Goal: Task Accomplishment & Management: Manage account settings

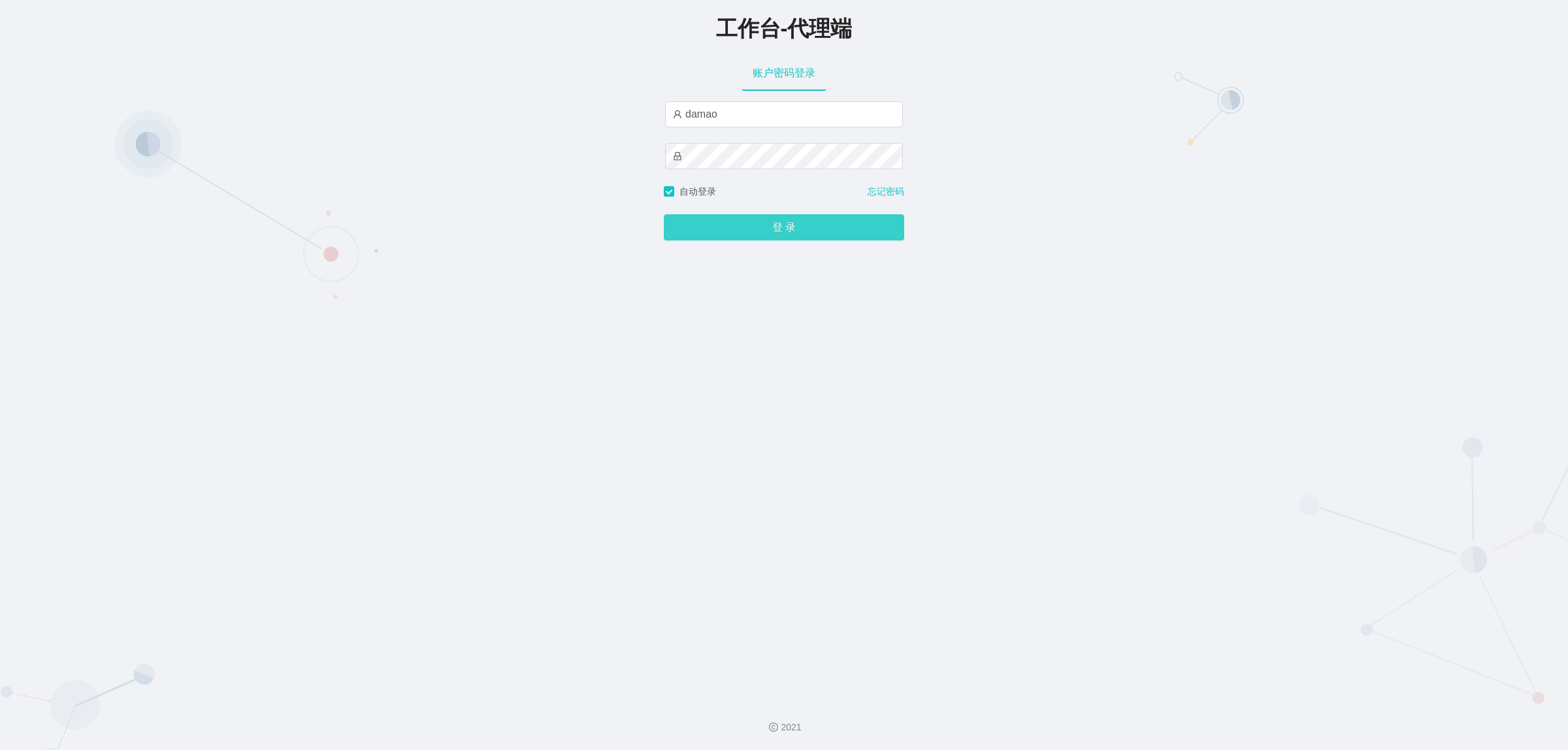
click at [749, 227] on button "登 录" at bounding box center [784, 227] width 240 height 26
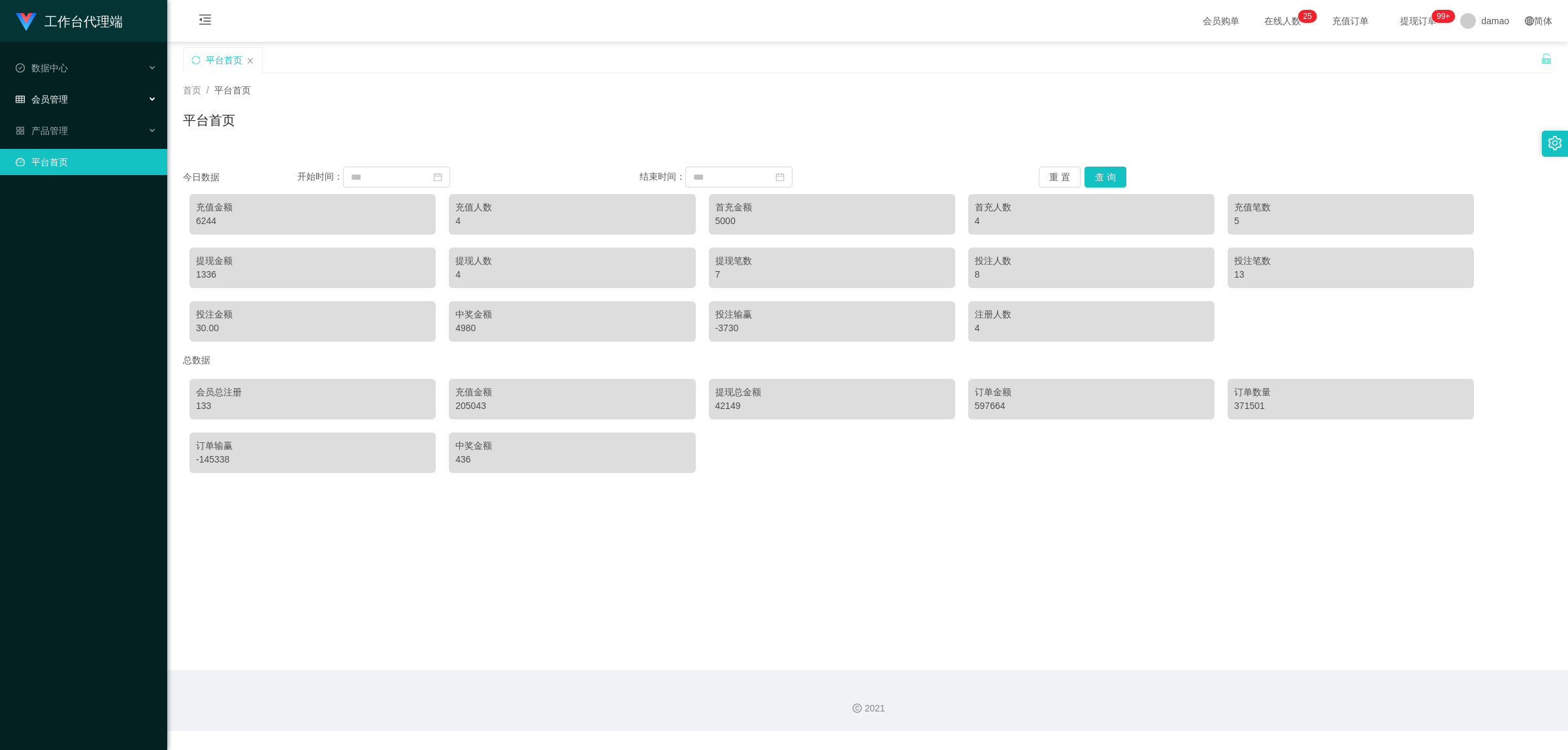
click at [44, 96] on span "会员管理" at bounding box center [42, 100] width 52 height 10
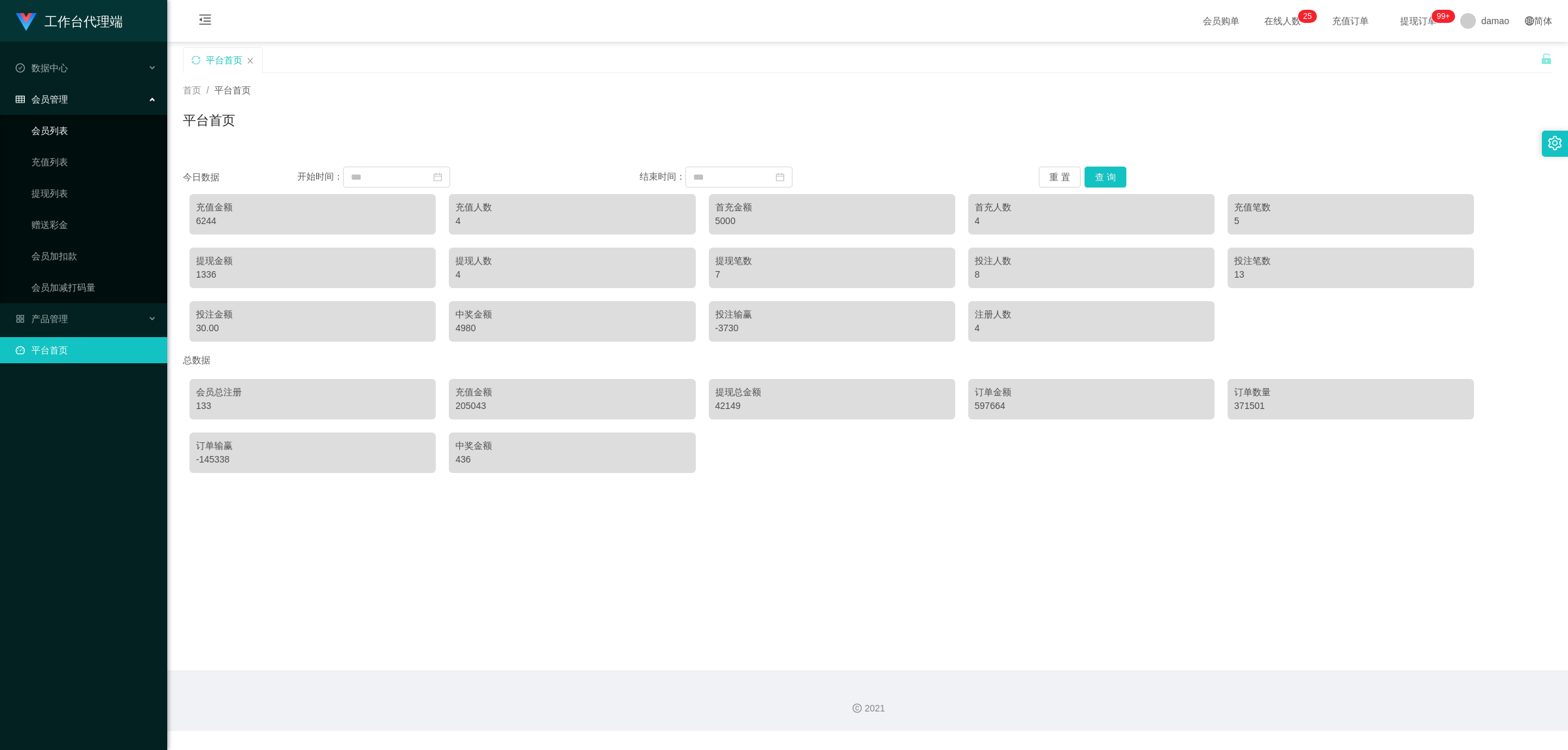
click at [61, 131] on link "会员列表" at bounding box center [94, 131] width 126 height 26
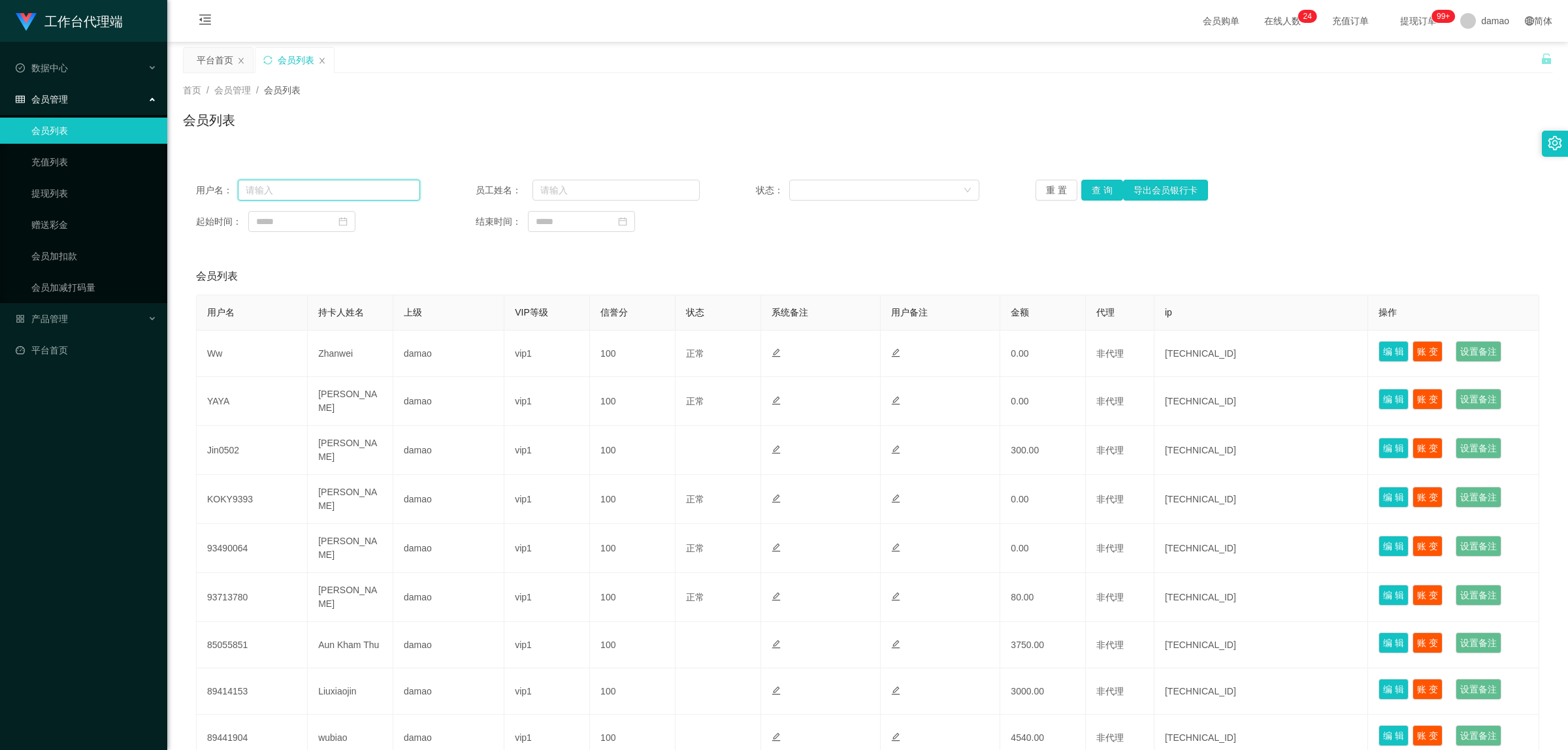
click at [299, 188] on input "text" at bounding box center [329, 190] width 182 height 21
paste input "[URL][DOMAIN_NAME]"
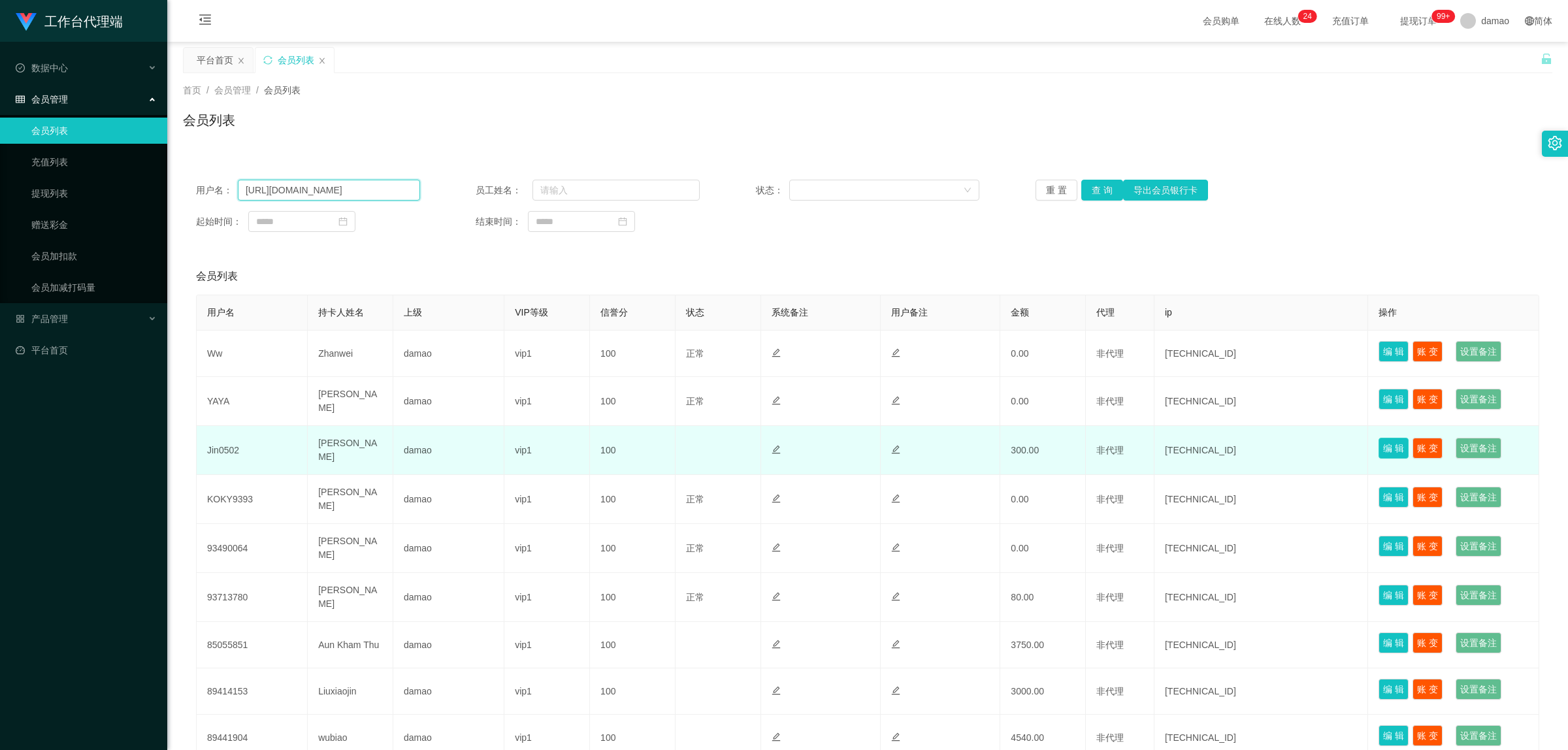
type input "[URL][DOMAIN_NAME]"
click at [1383, 446] on button "编 辑" at bounding box center [1394, 448] width 30 height 21
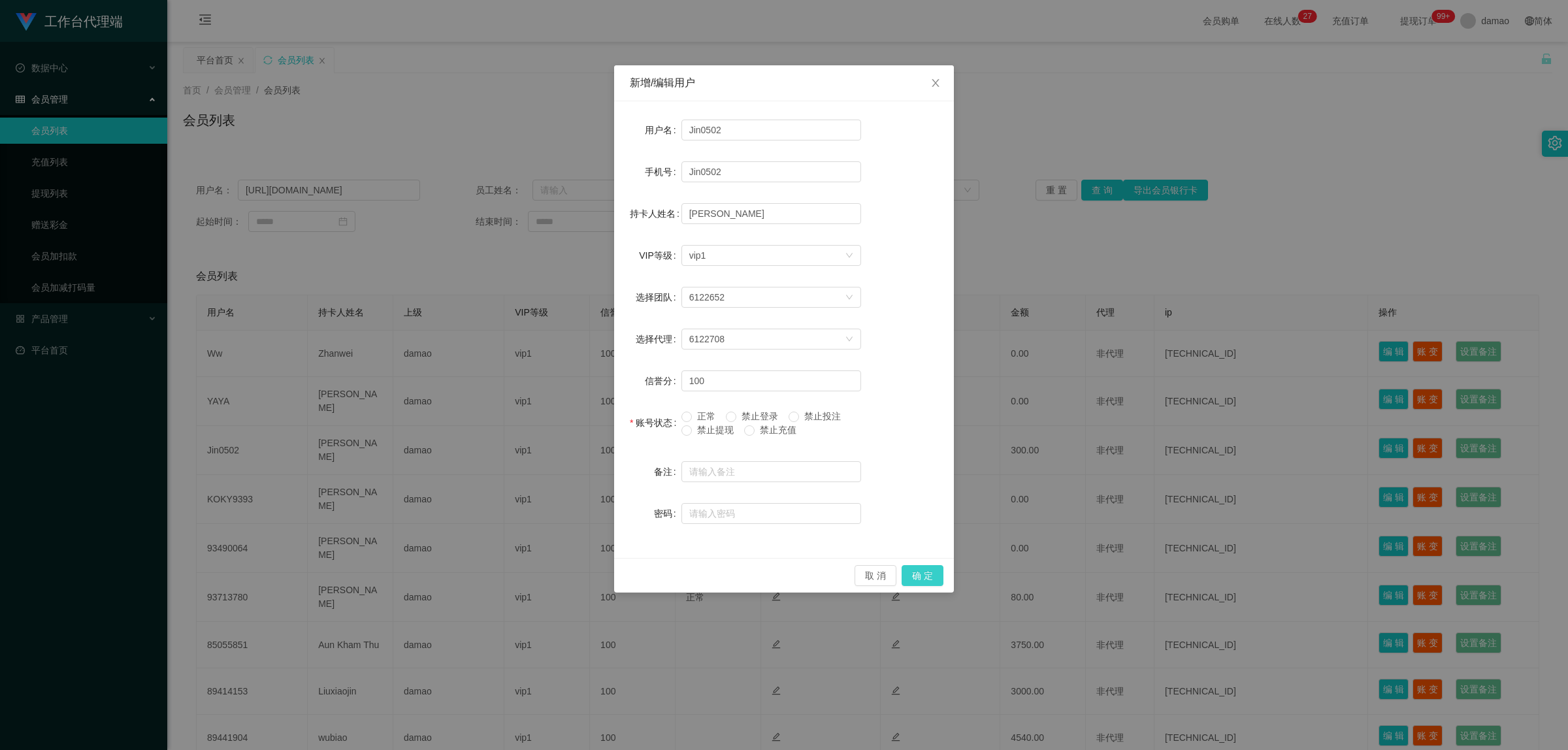
click at [916, 575] on button "确 定" at bounding box center [922, 576] width 42 height 21
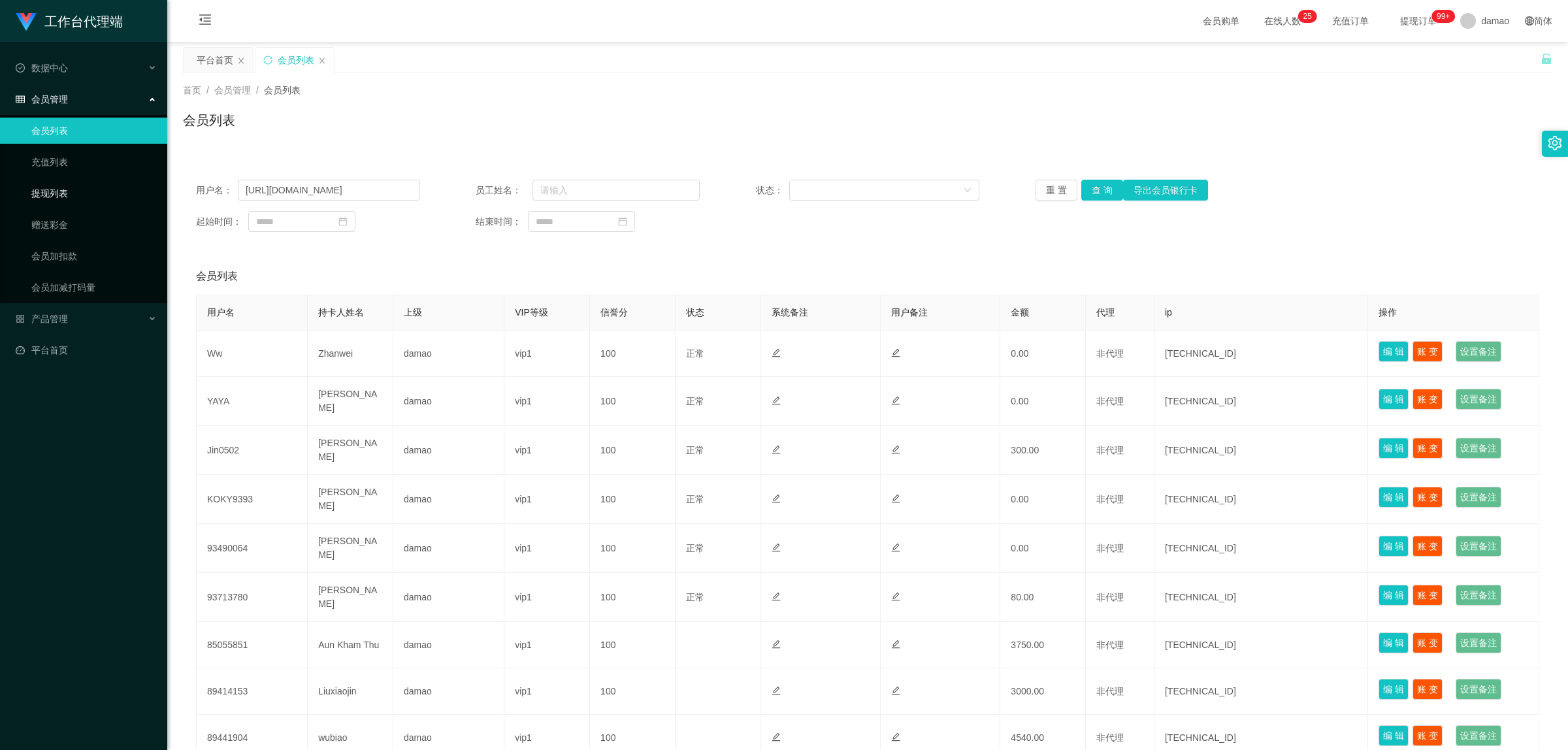
click at [44, 198] on link "提现列表" at bounding box center [94, 193] width 126 height 26
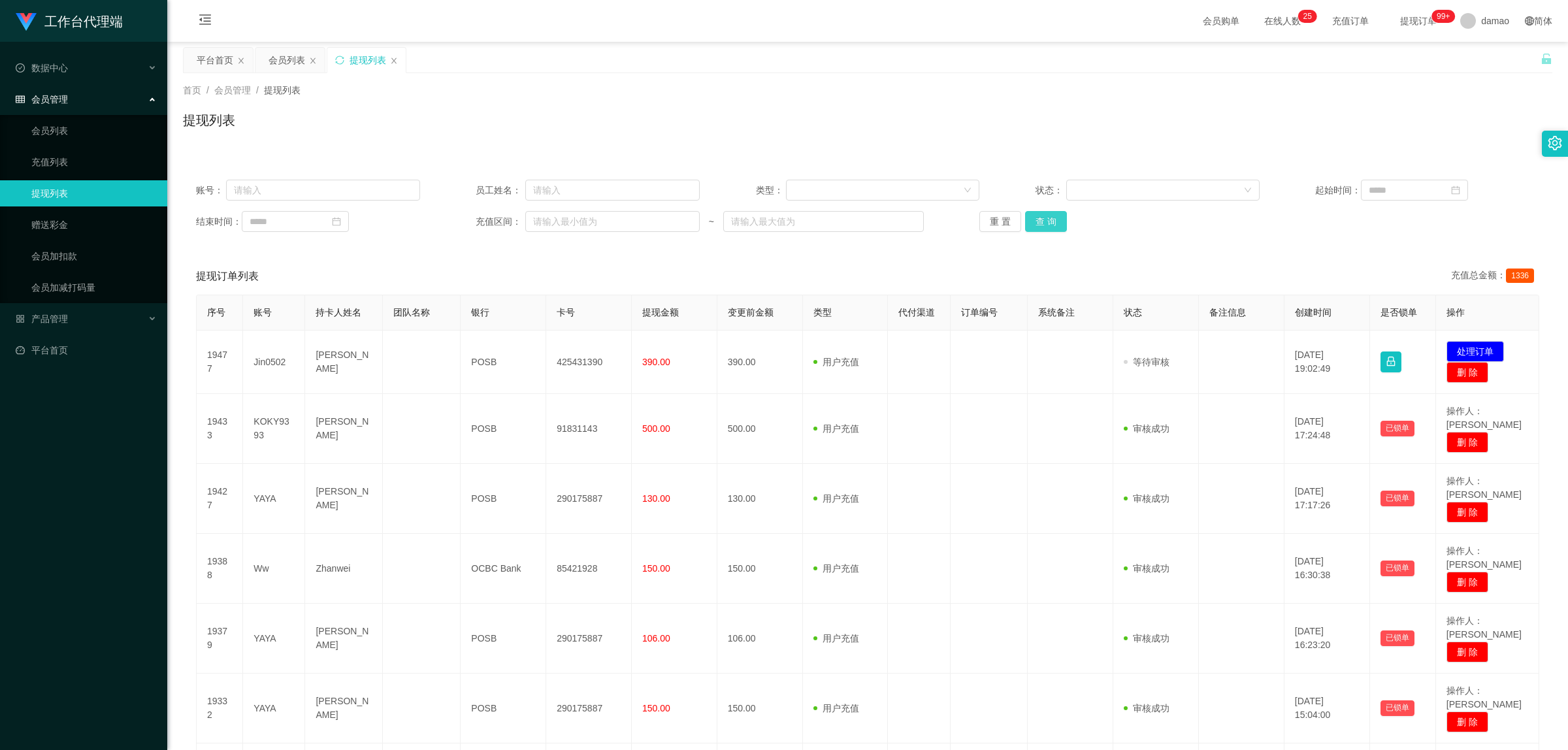
click at [1039, 219] on button "查 询" at bounding box center [1046, 221] width 42 height 21
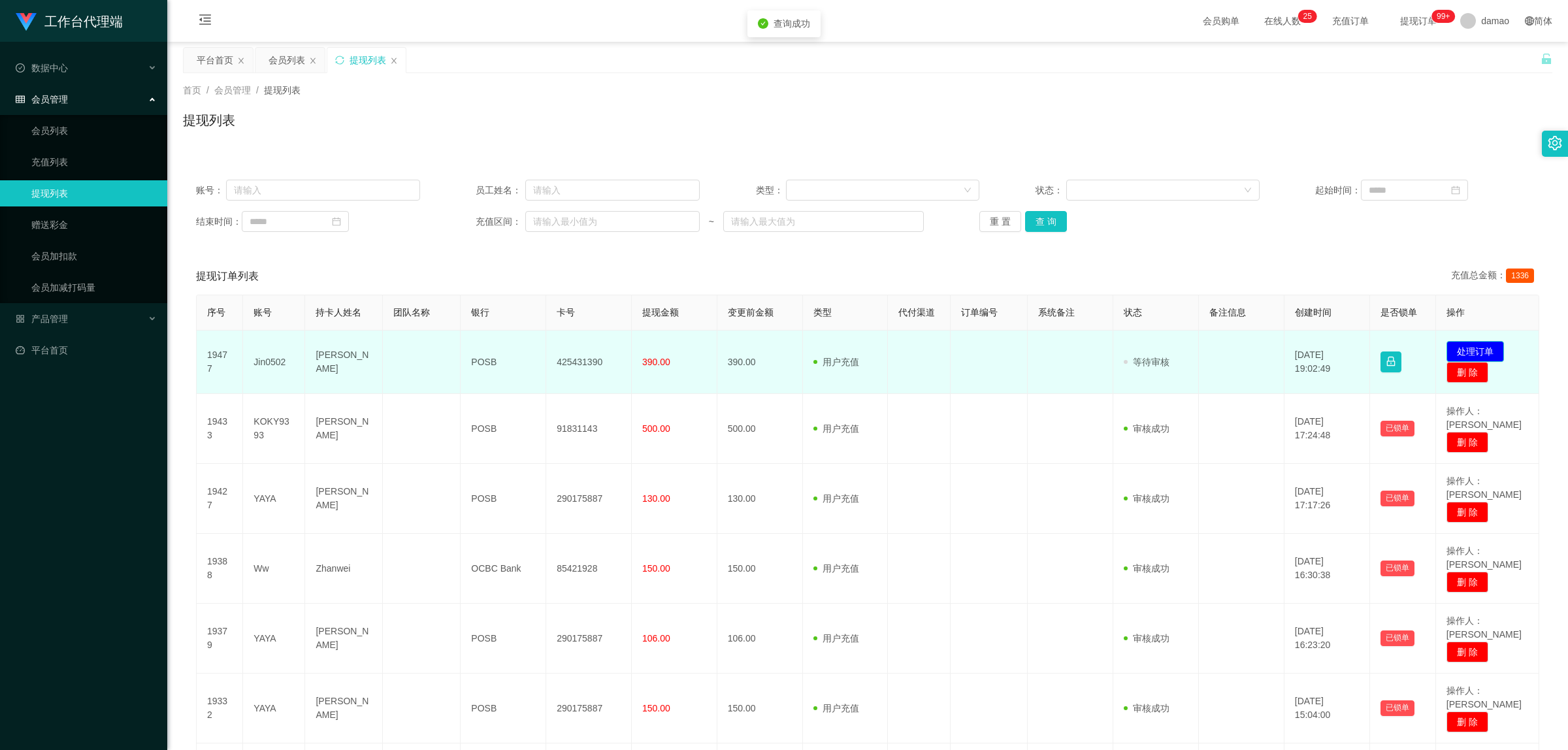
click at [1474, 352] on button "处理订单" at bounding box center [1475, 351] width 57 height 21
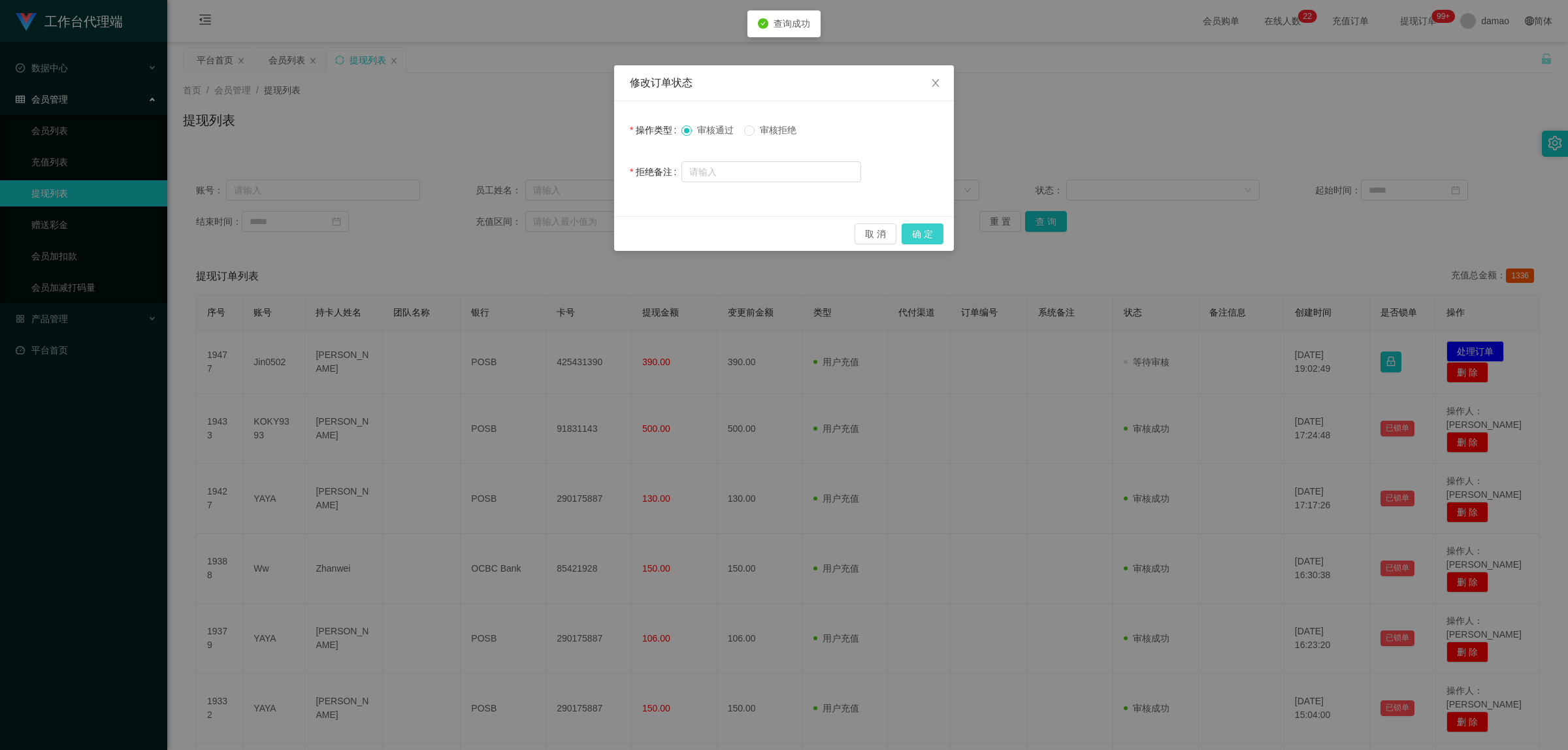
click at [921, 235] on button "确 定" at bounding box center [922, 234] width 42 height 21
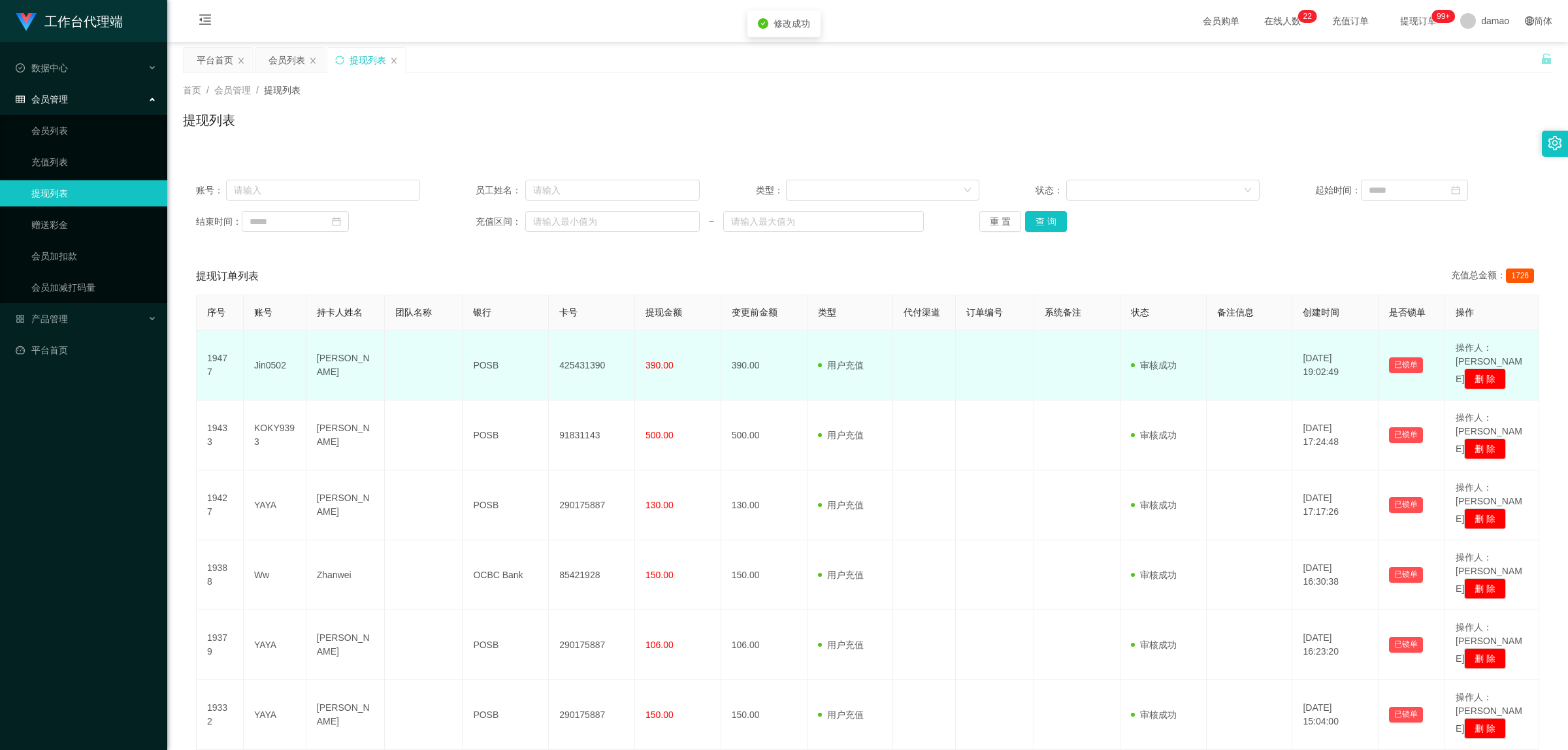
click at [590, 360] on td "425431390" at bounding box center [592, 365] width 87 height 70
copy td "425431390"
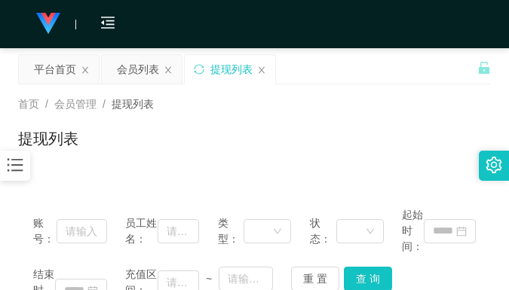
click at [396, 109] on div "首页 / 会员管理 / 提现列表 /" at bounding box center [254, 104] width 473 height 16
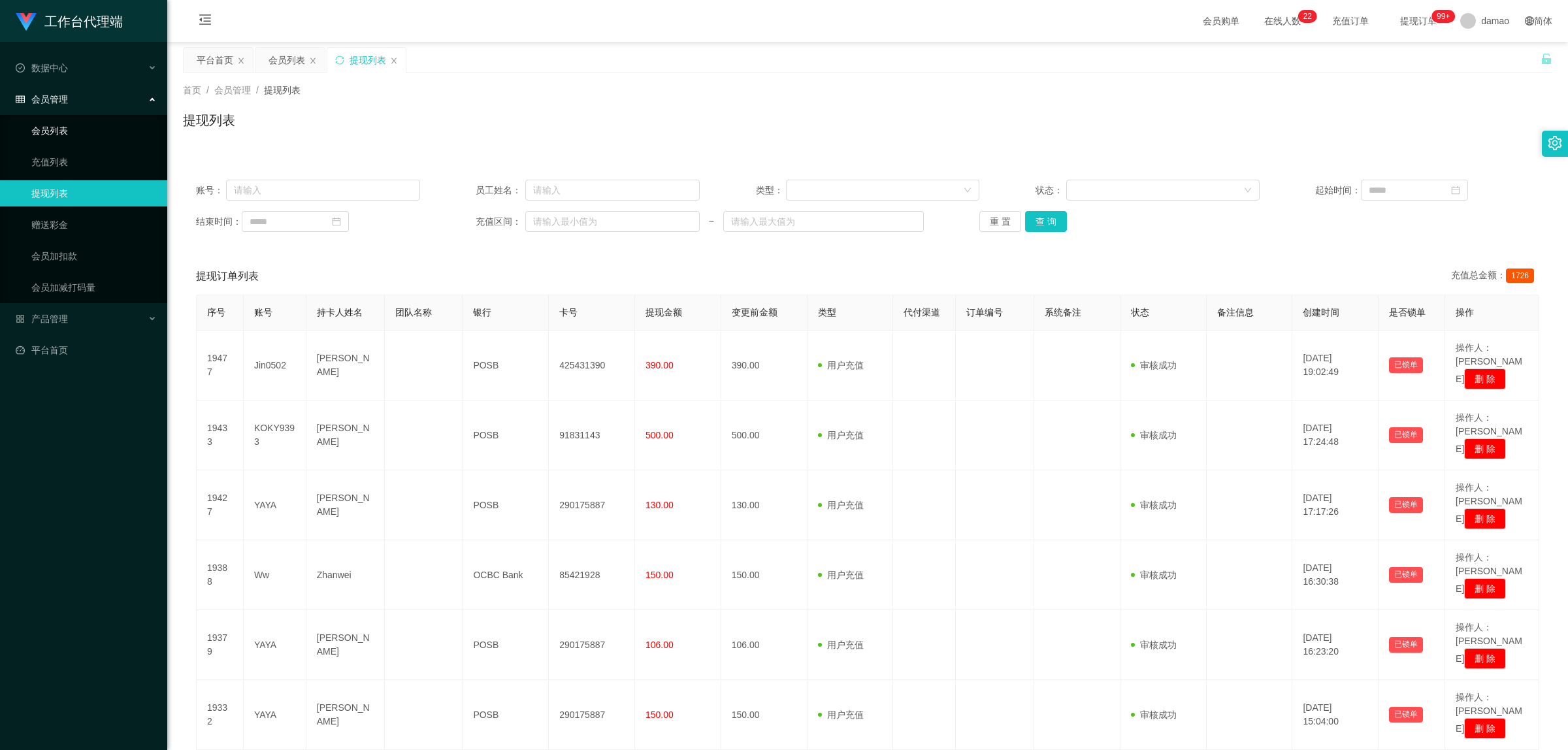
click at [61, 126] on link "会员列表" at bounding box center [94, 131] width 126 height 26
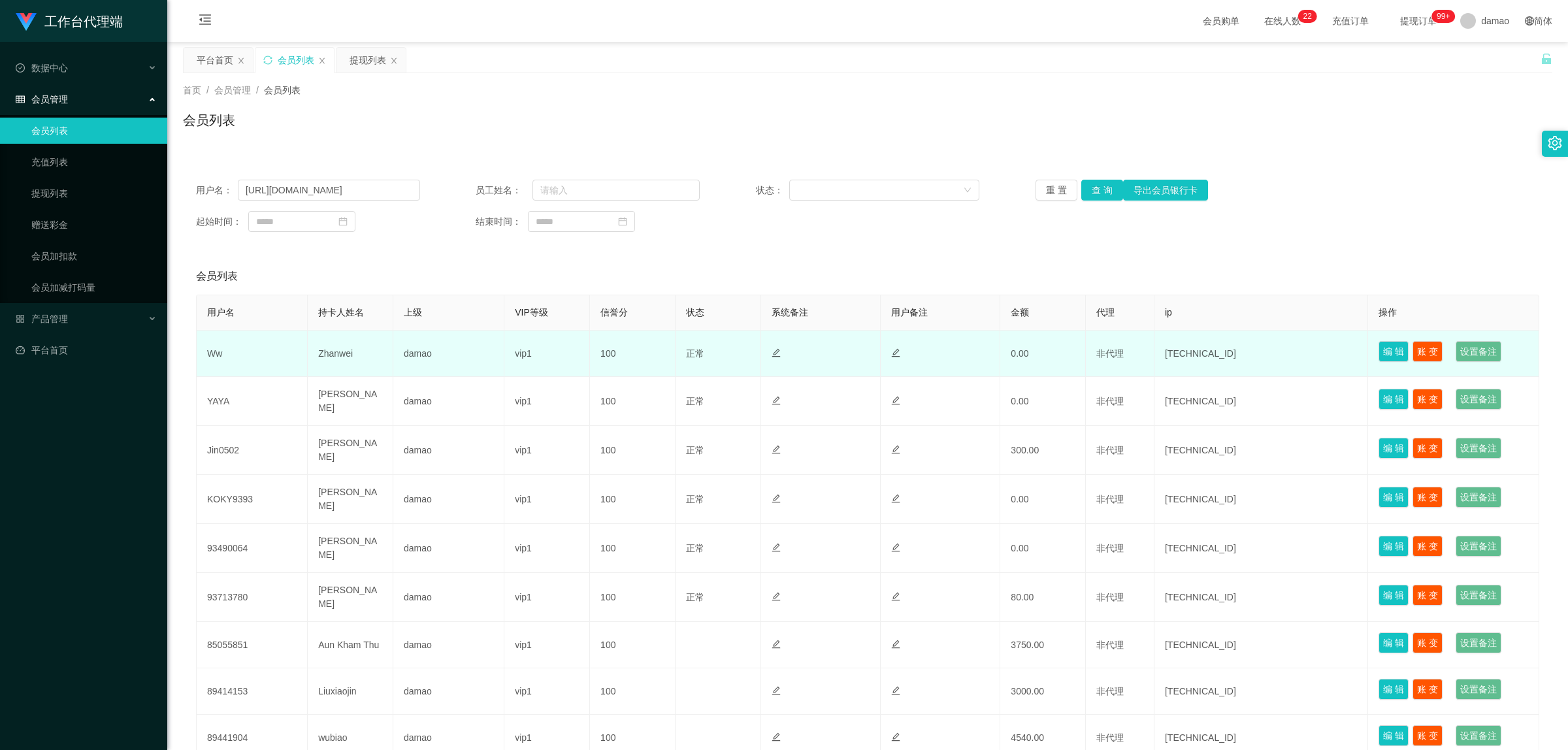
click at [216, 349] on td "Ww" at bounding box center [252, 354] width 111 height 47
click at [217, 349] on td "Ww" at bounding box center [252, 354] width 111 height 47
copy td "Ww"
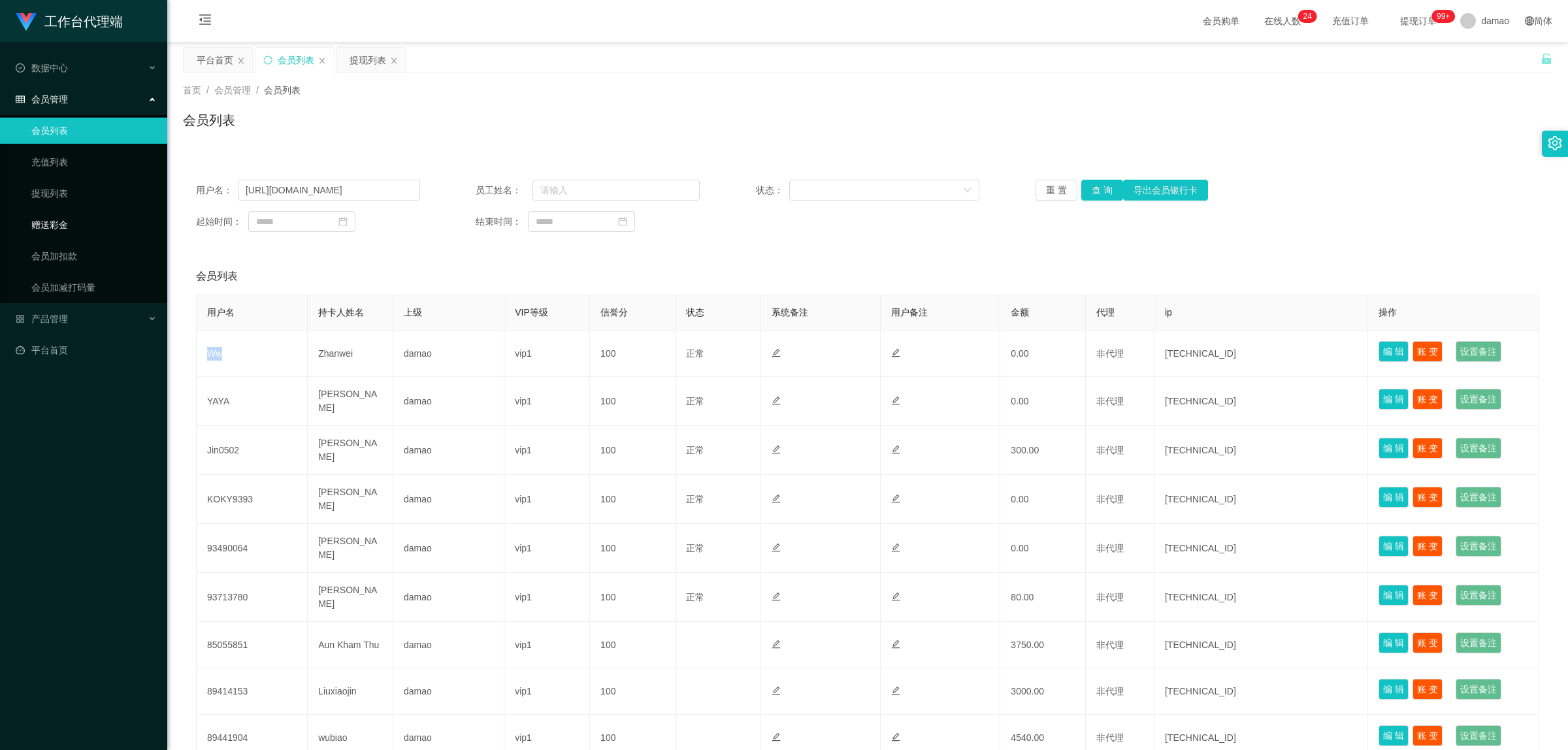
click at [62, 219] on link "赠送彩金" at bounding box center [94, 225] width 126 height 26
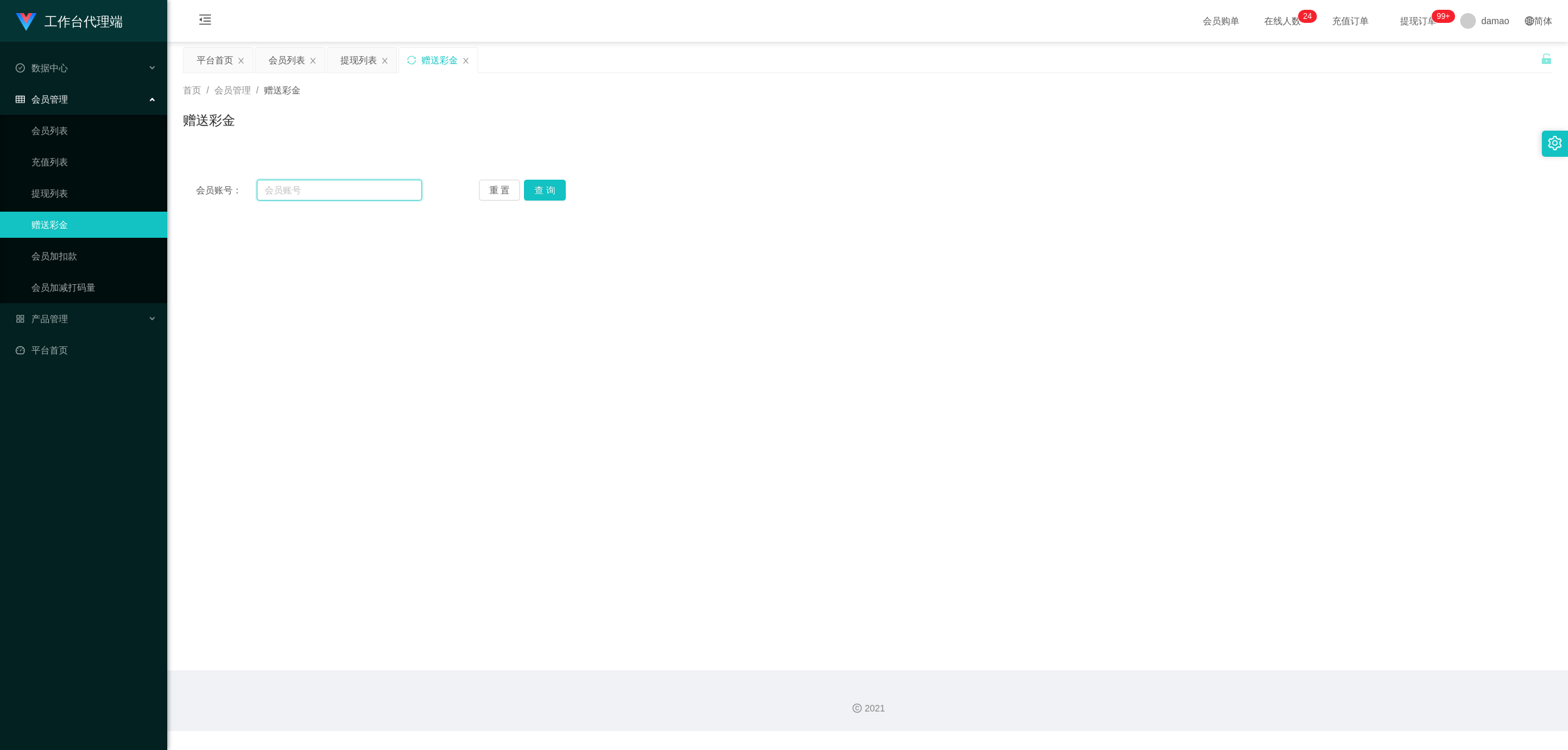
click at [312, 191] on input "text" at bounding box center [339, 190] width 166 height 21
paste input "Ww"
type input "Ww"
click at [554, 187] on button "查 询" at bounding box center [545, 190] width 42 height 21
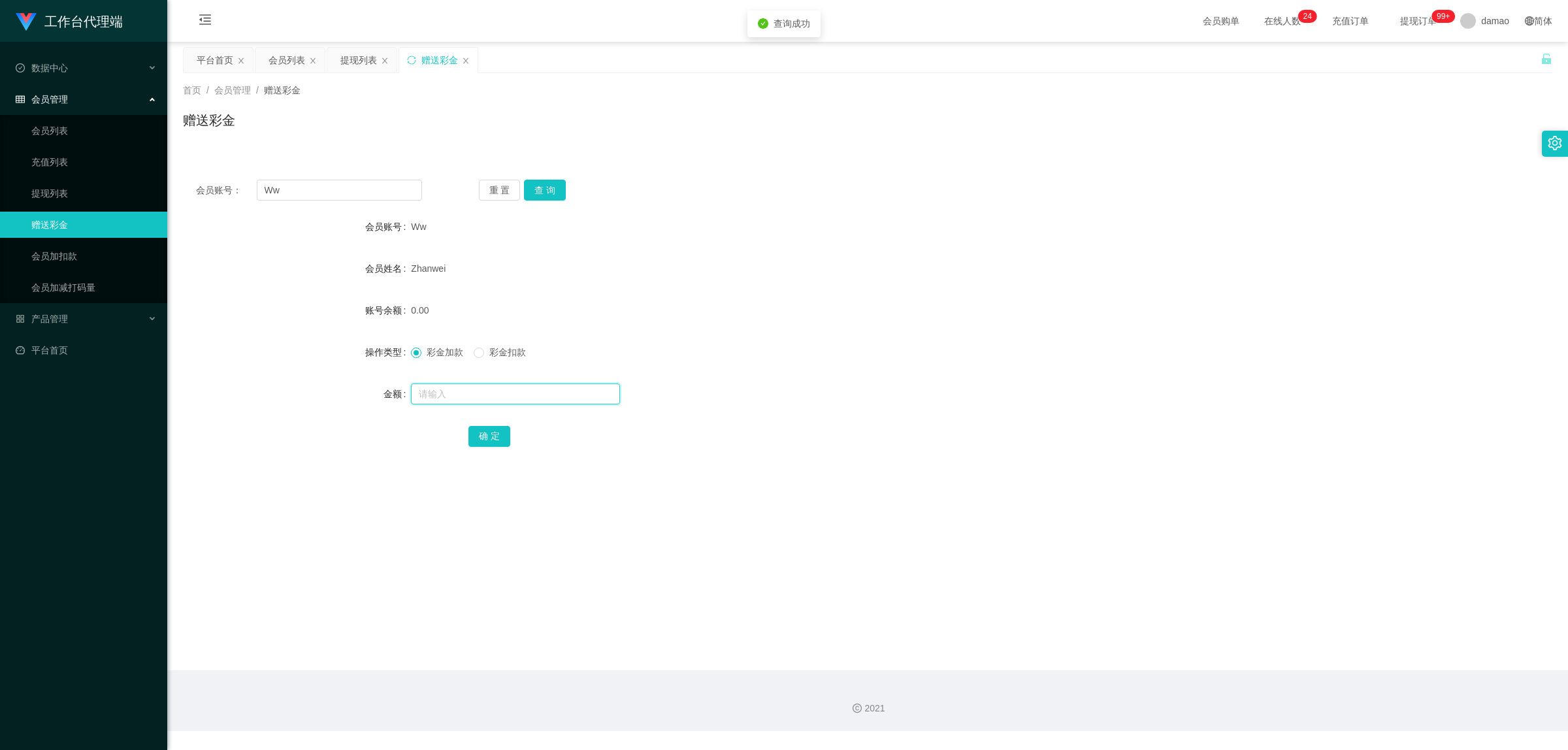
click at [482, 389] on input "text" at bounding box center [515, 394] width 209 height 21
type input "72"
click at [493, 440] on button "确 定" at bounding box center [489, 436] width 42 height 21
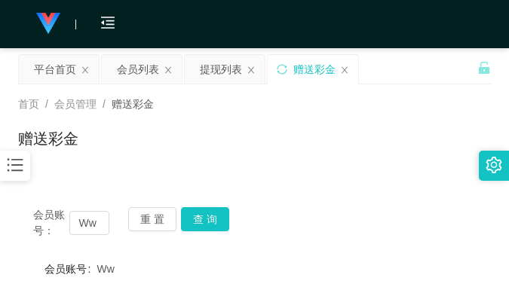
click at [401, 103] on div "首页 / 会员管理 / 赠送彩金 /" at bounding box center [254, 104] width 473 height 16
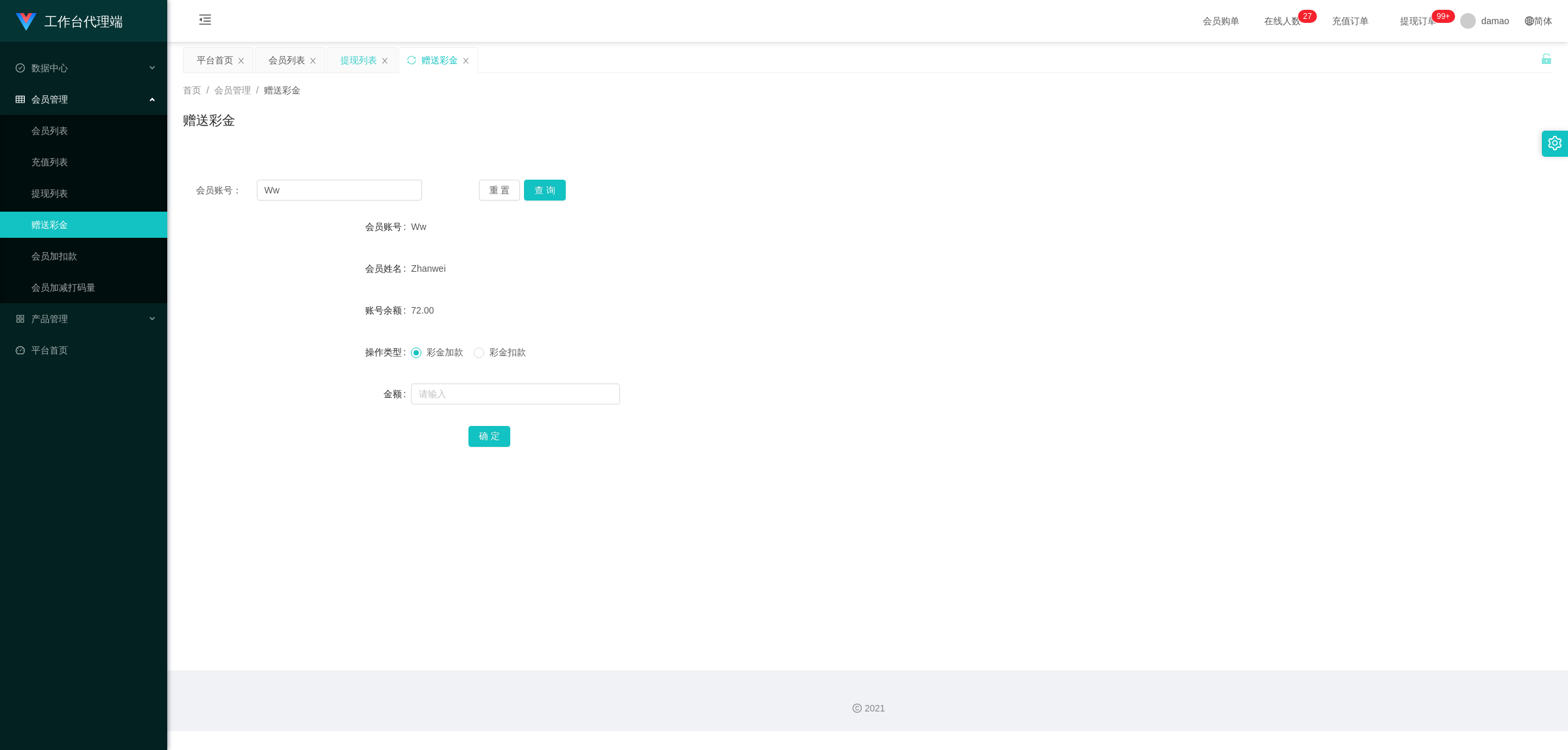
click at [343, 55] on div "提现列表" at bounding box center [359, 60] width 36 height 25
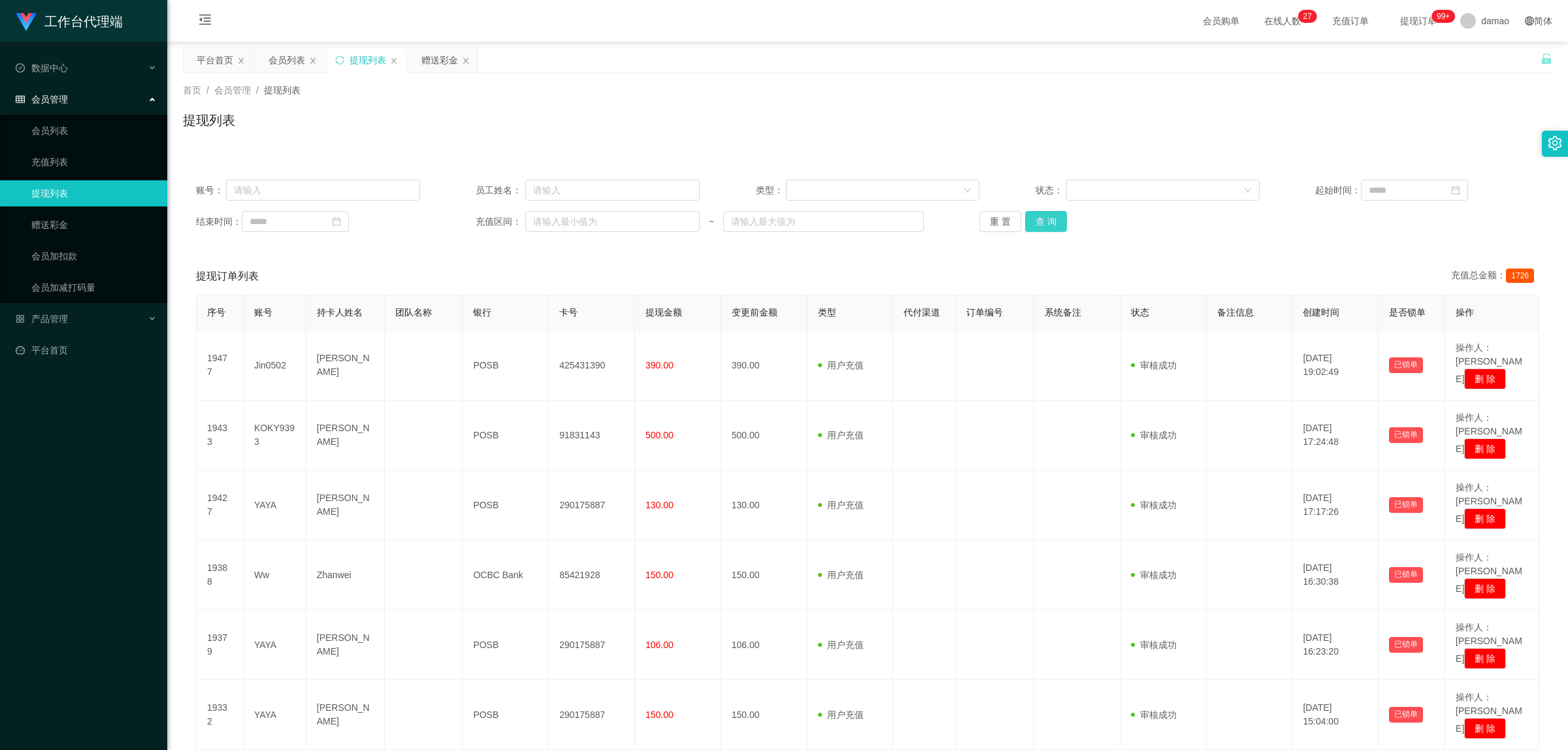
click at [1041, 229] on button "查 询" at bounding box center [1046, 221] width 42 height 21
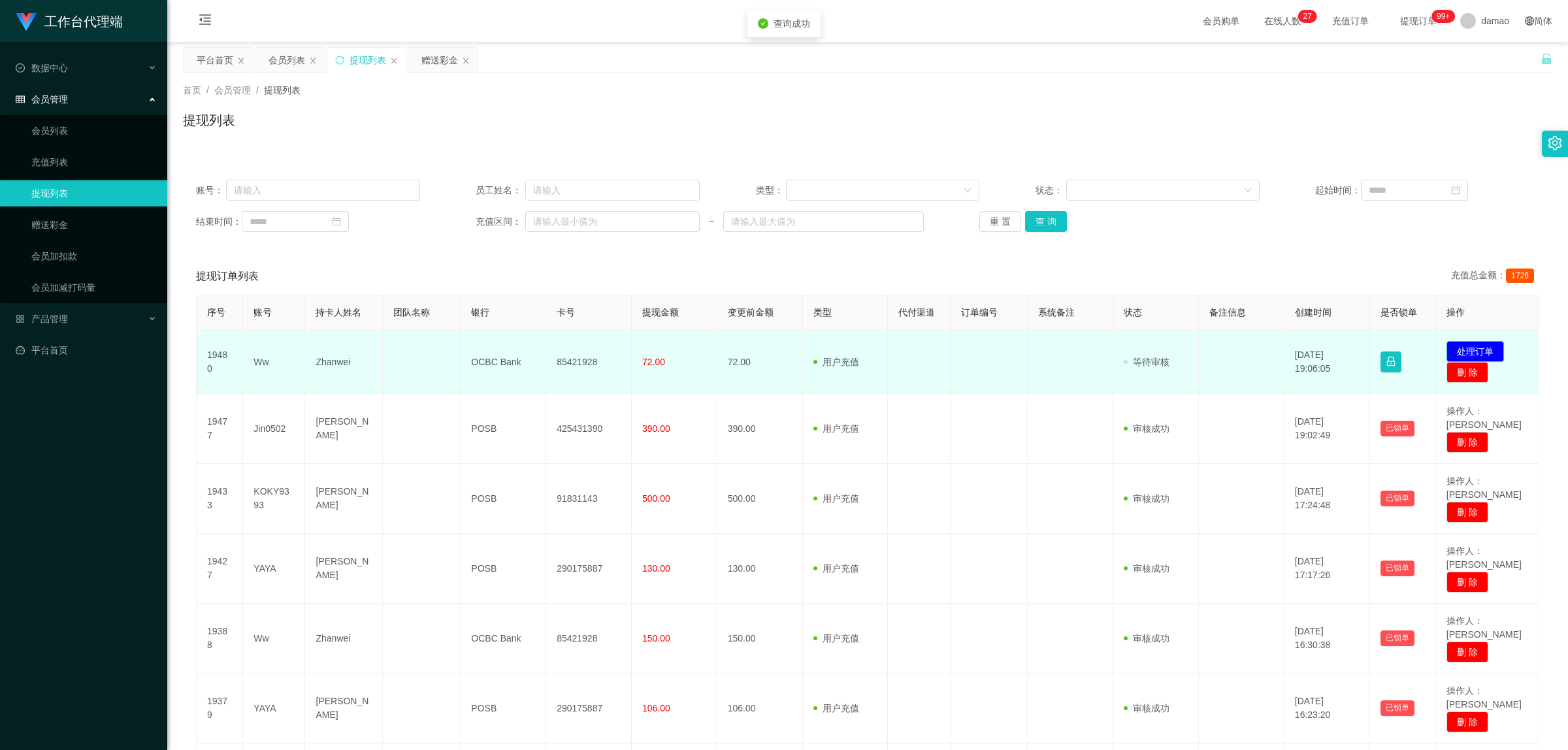
click at [1483, 348] on button "处理订单" at bounding box center [1475, 351] width 57 height 21
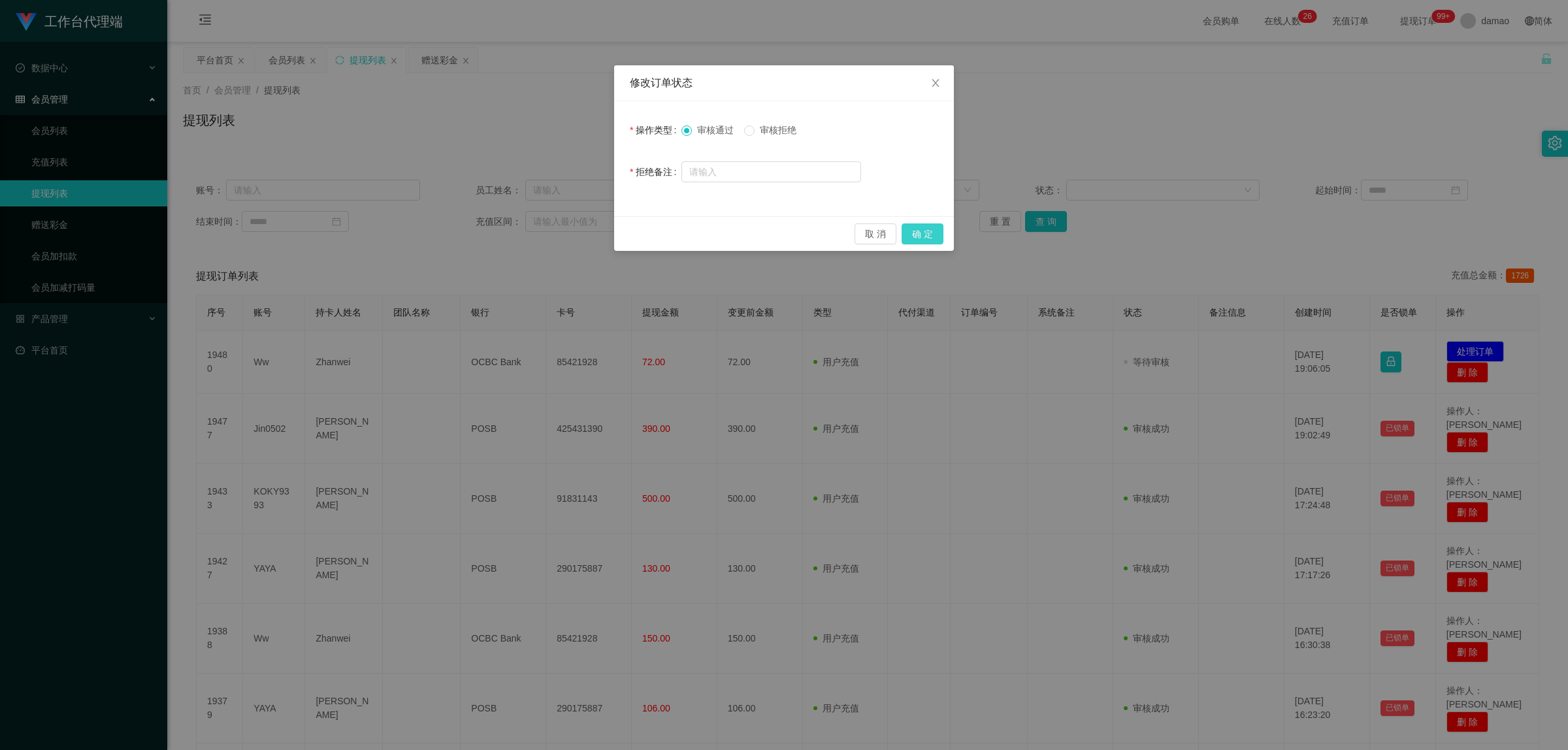
click at [930, 230] on button "确 定" at bounding box center [922, 234] width 42 height 21
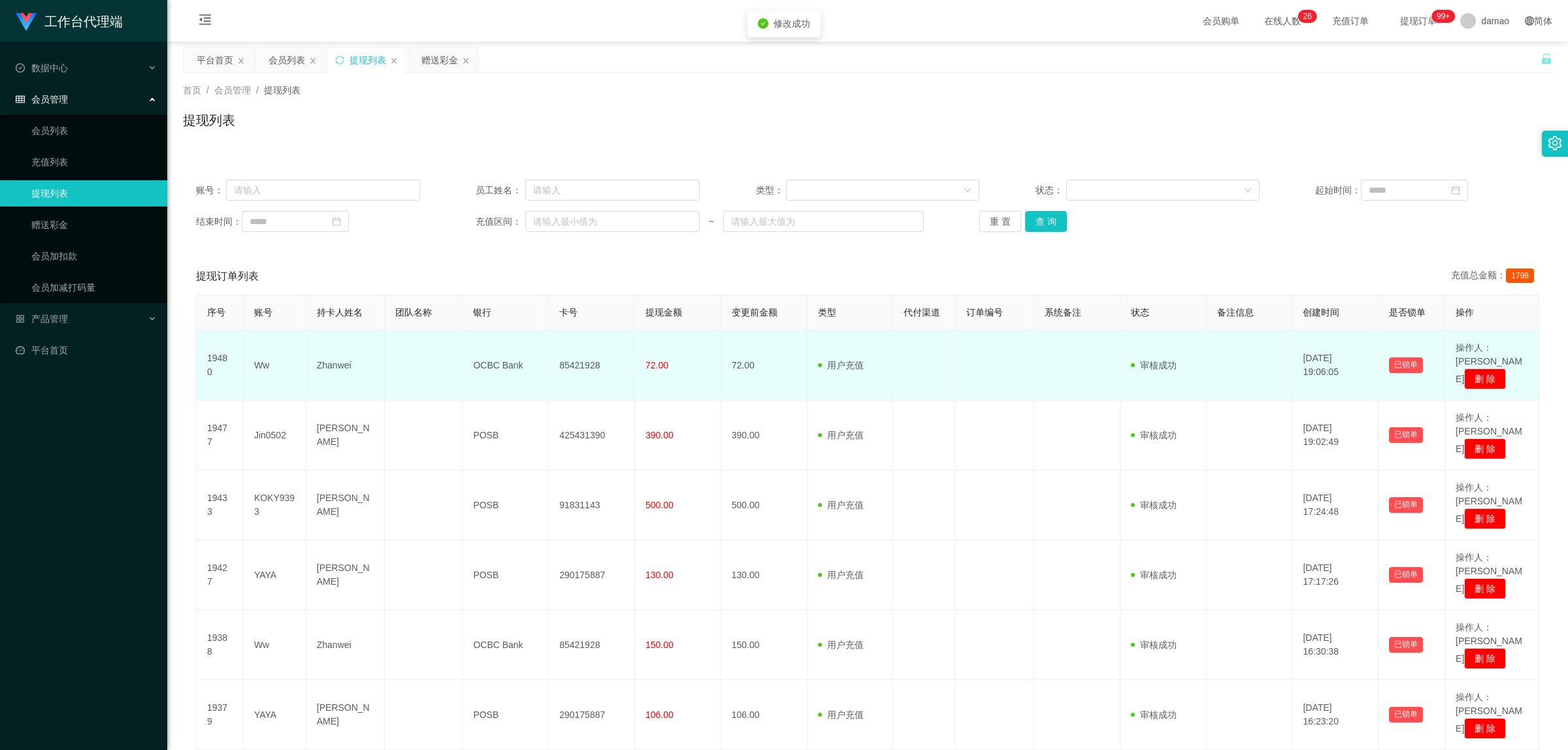
click at [580, 355] on td "85421928" at bounding box center [592, 365] width 87 height 70
copy td "85421928"
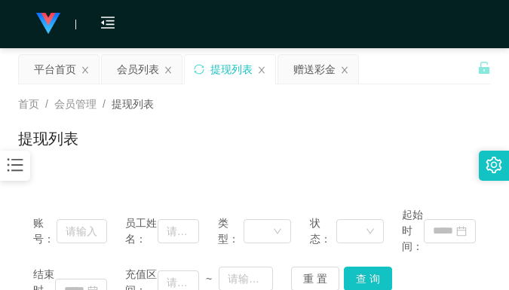
click at [397, 155] on div "提现列表" at bounding box center [254, 144] width 473 height 35
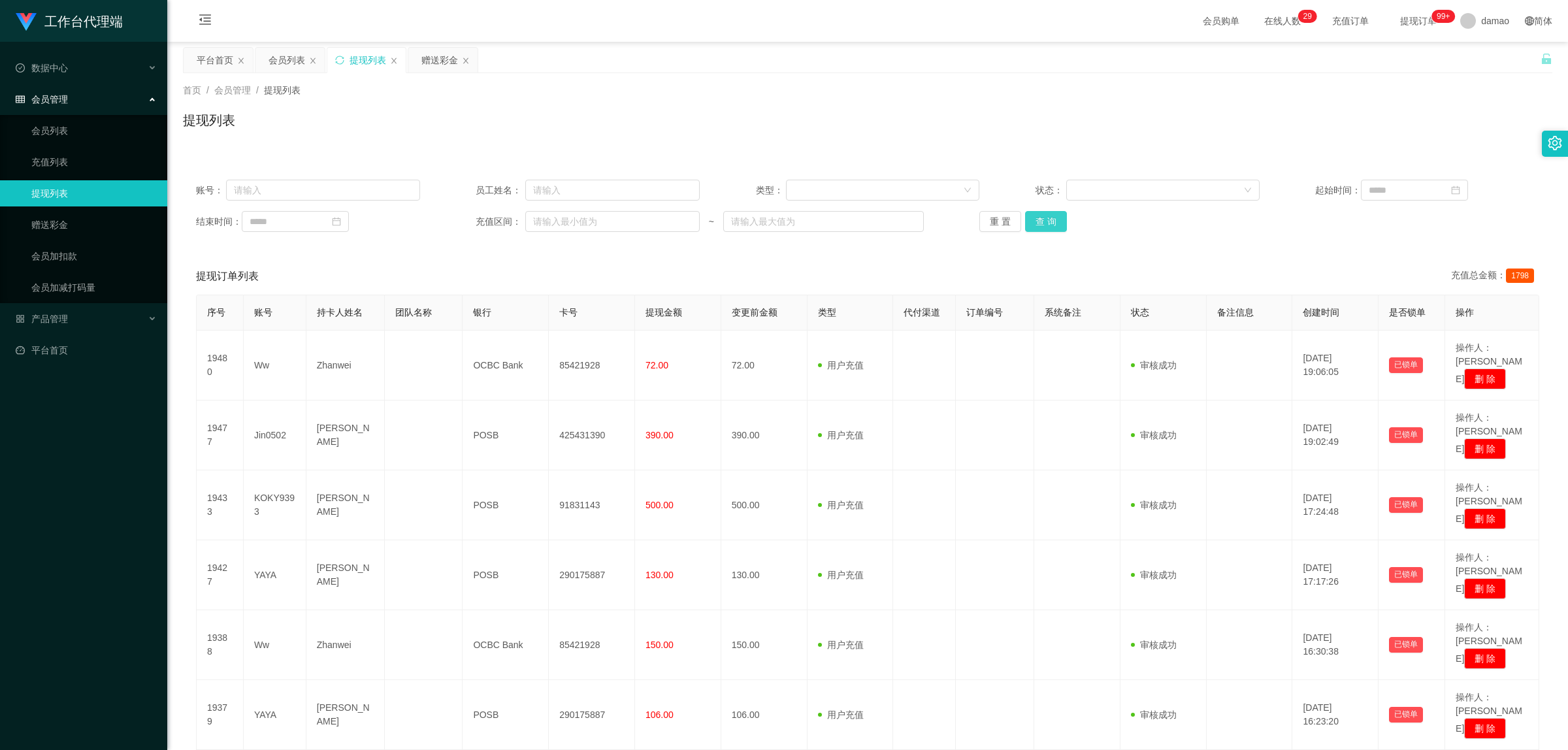
click at [1056, 225] on button "查 询" at bounding box center [1046, 221] width 42 height 21
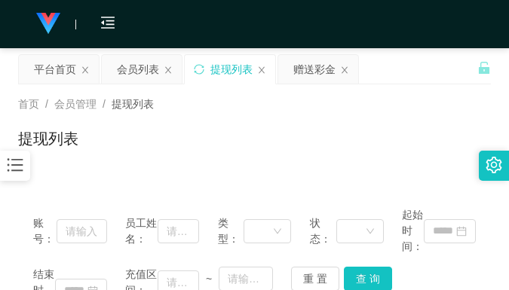
click at [422, 72] on div "平台首页 会员列表 提现列表 赠送彩金" at bounding box center [247, 80] width 459 height 52
